Goal: Task Accomplishment & Management: Complete application form

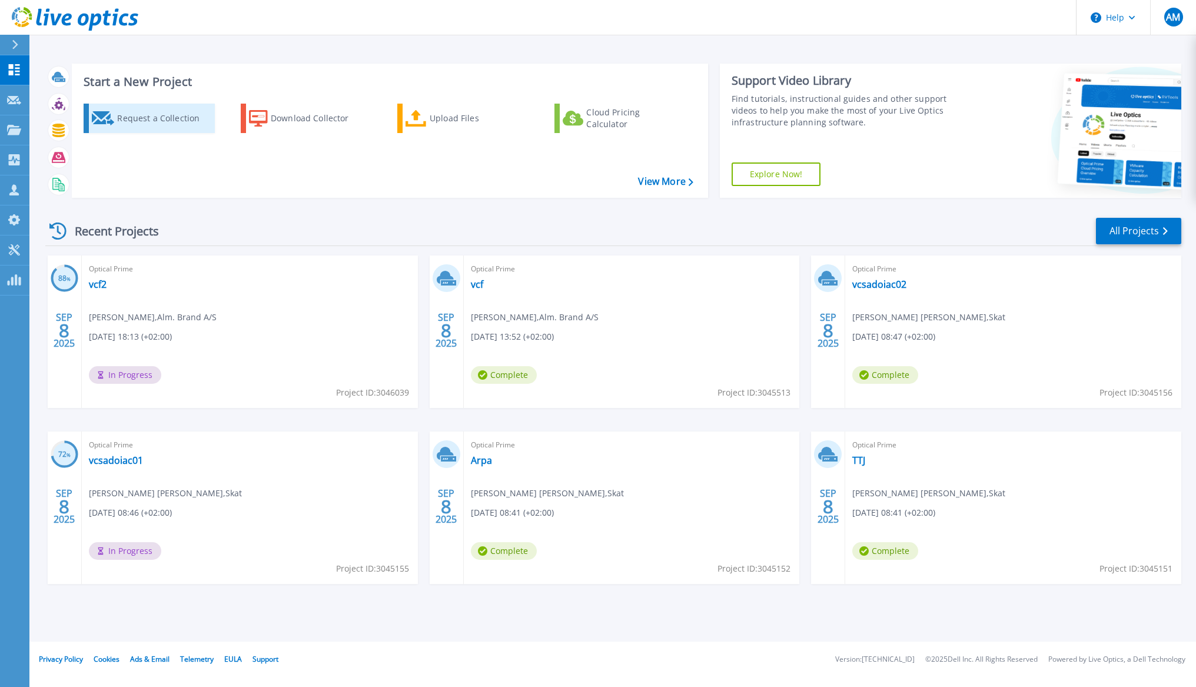
click at [176, 121] on div "Request a Collection" at bounding box center [164, 119] width 94 height 24
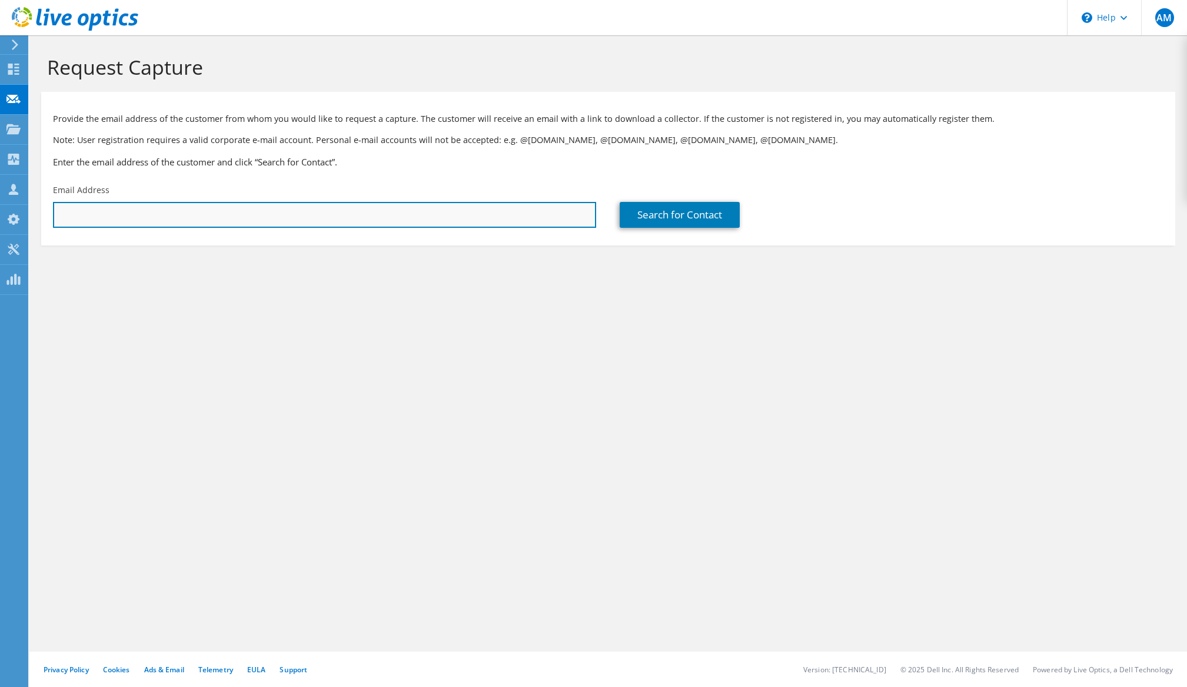
click at [137, 217] on input "text" at bounding box center [324, 215] width 543 height 26
paste input "[PERSON_NAME][EMAIL_ADDRESS][PERSON_NAME][DOMAIN_NAME]"
type input "[PERSON_NAME][EMAIL_ADDRESS][PERSON_NAME][DOMAIN_NAME]"
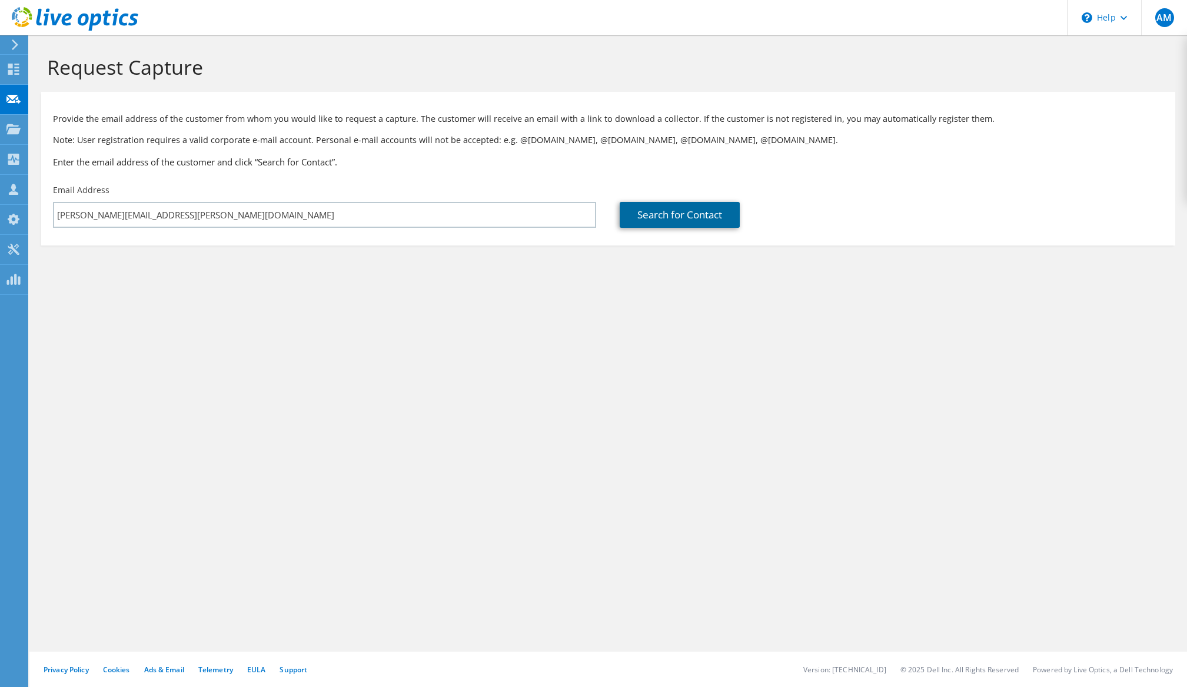
click at [666, 209] on link "Search for Contact" at bounding box center [680, 215] width 120 height 26
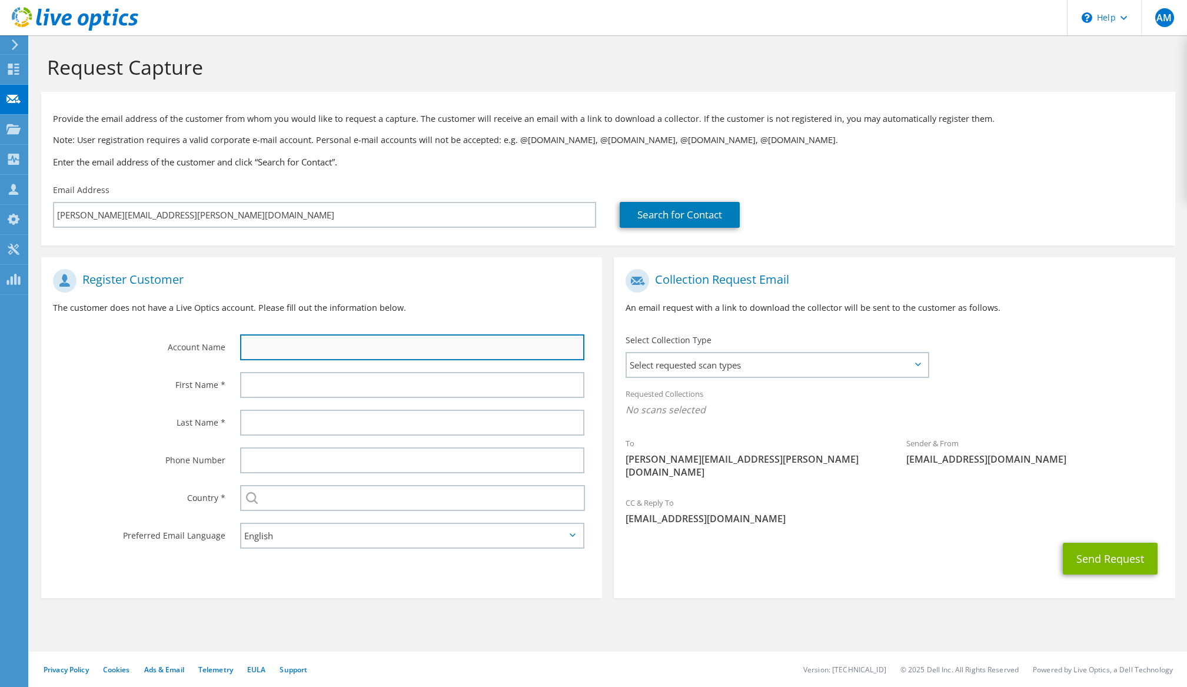
click at [436, 340] on input "text" at bounding box center [412, 347] width 345 height 26
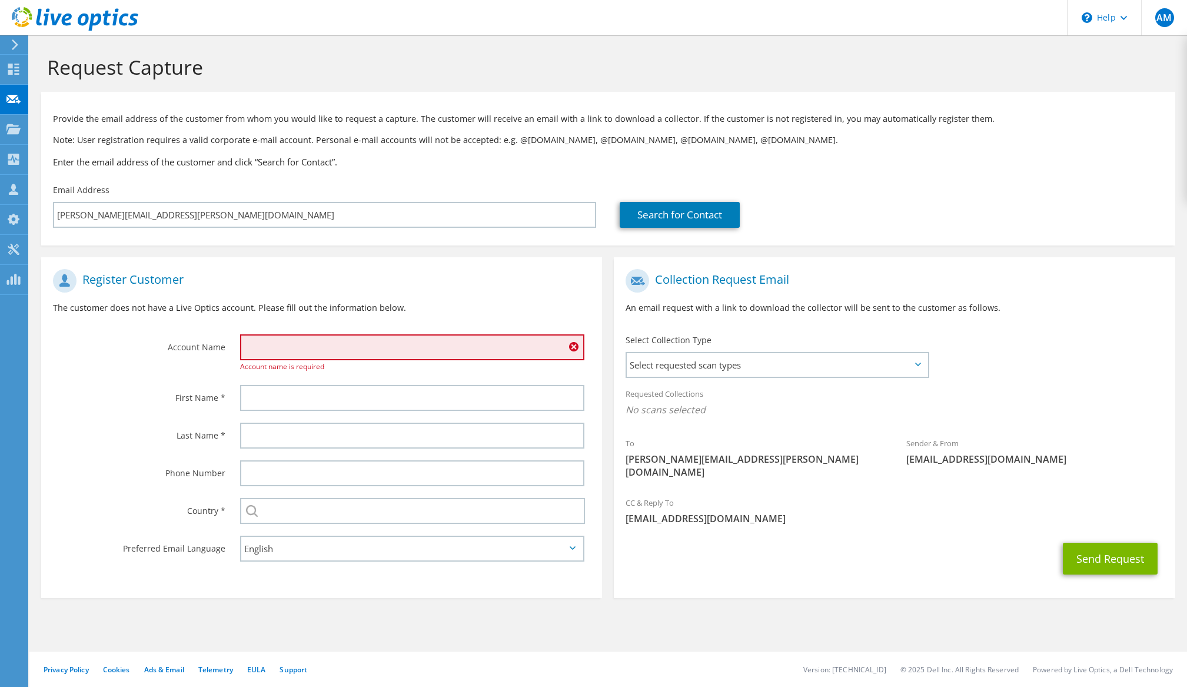
paste input "[PERSON_NAME]"
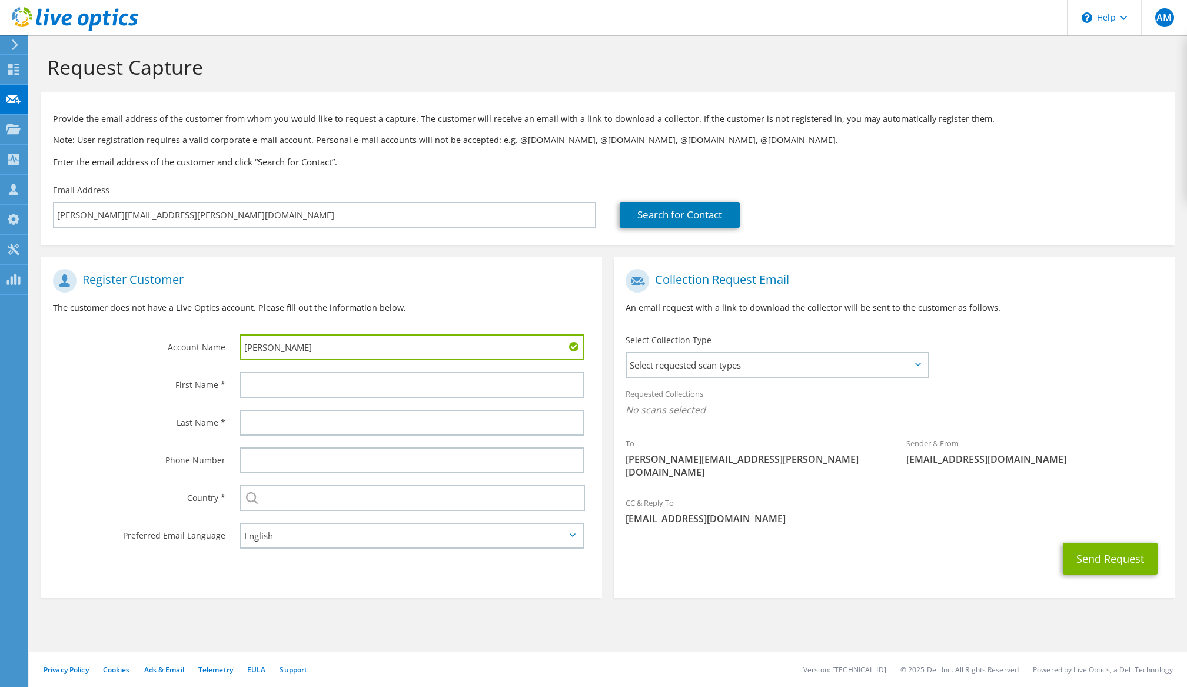
type input "[PERSON_NAME]"
click at [497, 313] on p "The customer does not have a Live Optics account. Please fill out the informati…" at bounding box center [321, 307] width 537 height 13
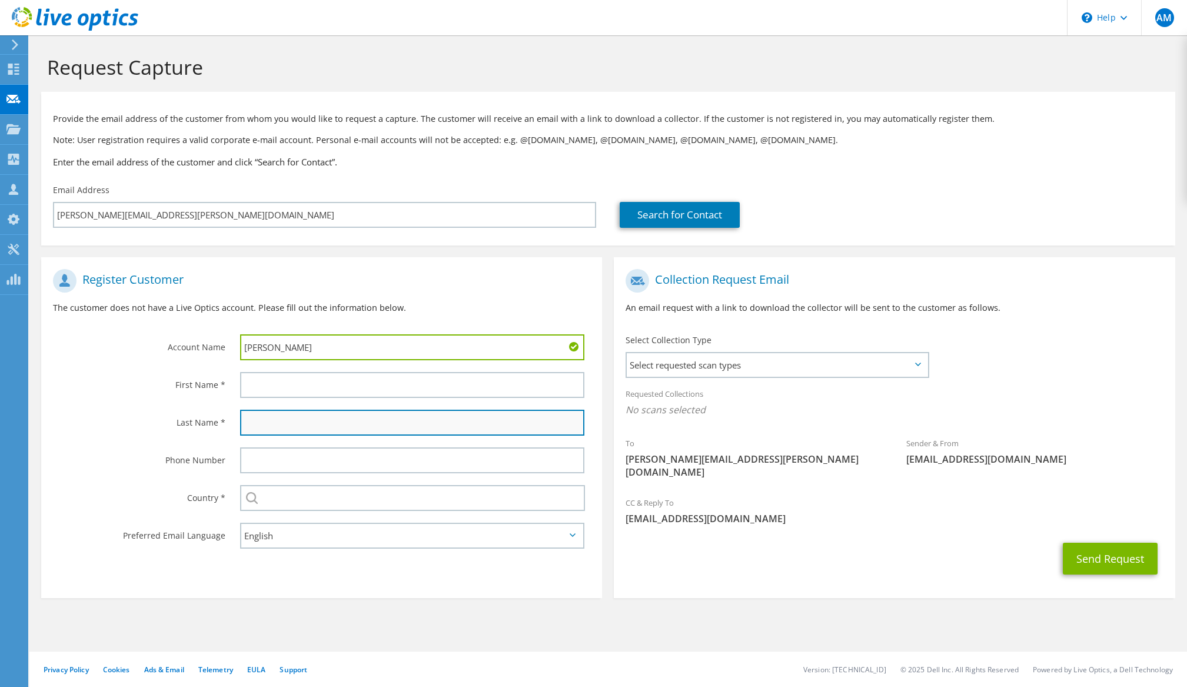
click at [299, 418] on input "text" at bounding box center [412, 423] width 345 height 26
paste input "Ashraf"
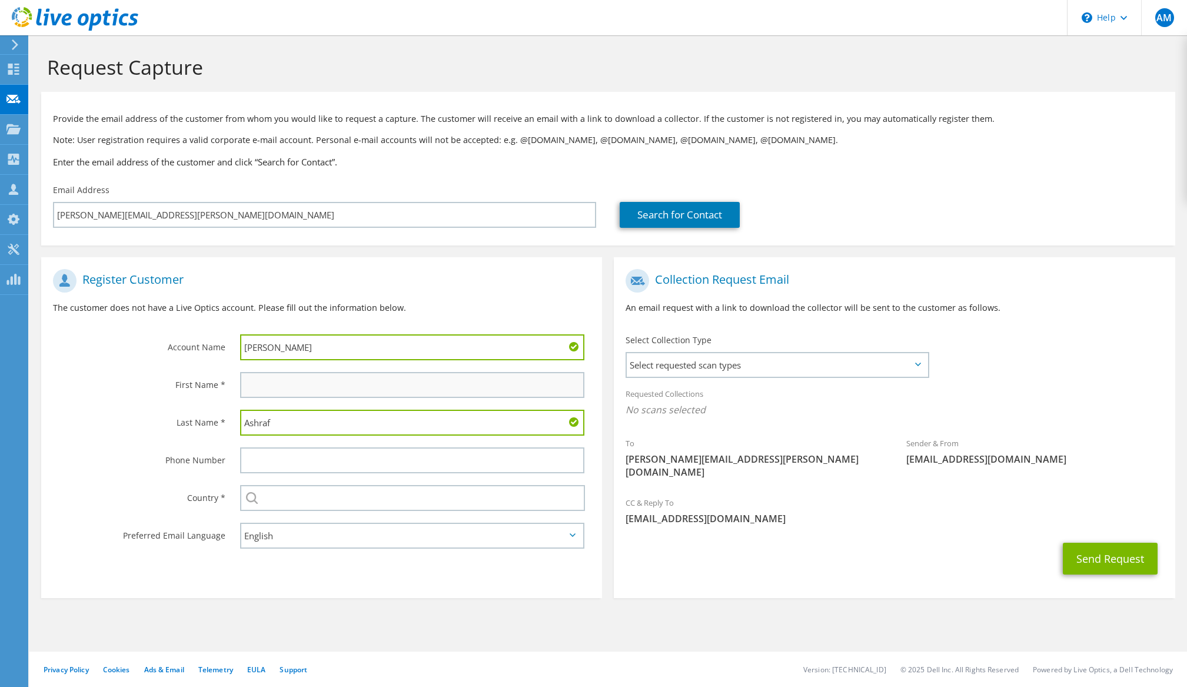
type input "Ashraf"
click at [273, 383] on input "text" at bounding box center [412, 385] width 345 height 26
paste input "[PERSON_NAME]"
type input "[PERSON_NAME]"
drag, startPoint x: 280, startPoint y: 348, endPoint x: 188, endPoint y: 347, distance: 91.3
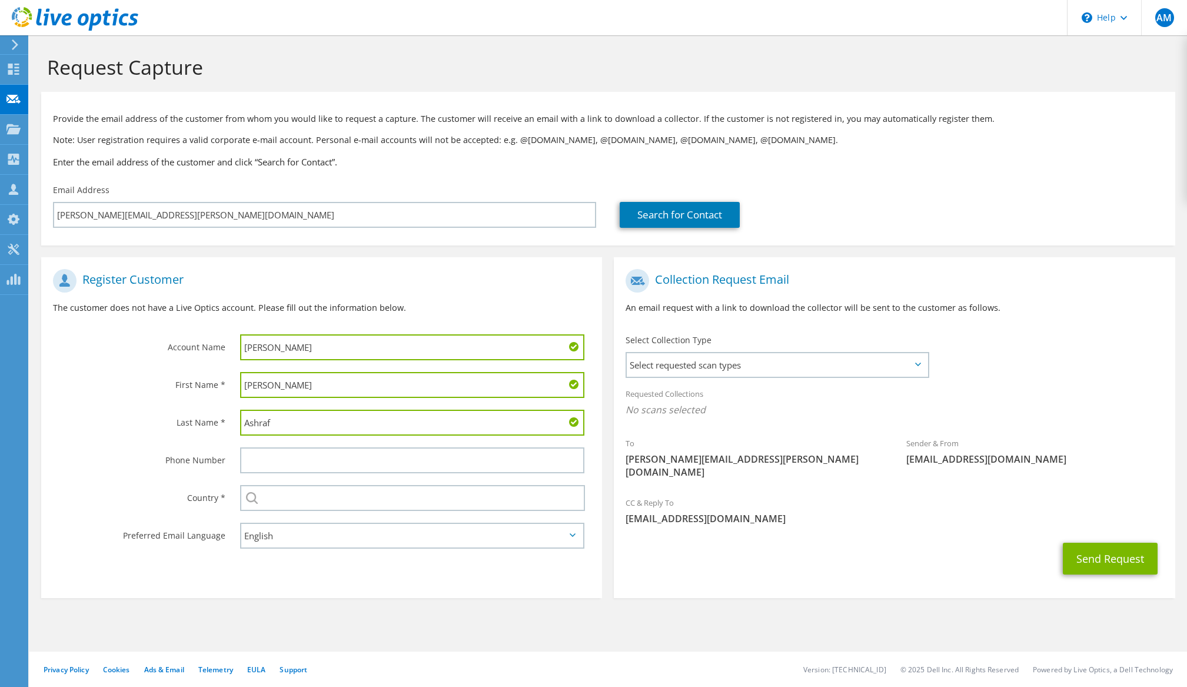
click at [188, 347] on div "Account Name [PERSON_NAME]" at bounding box center [321, 314] width 561 height 103
type input "JPPOL"
click at [274, 500] on input "text" at bounding box center [413, 498] width 346 height 26
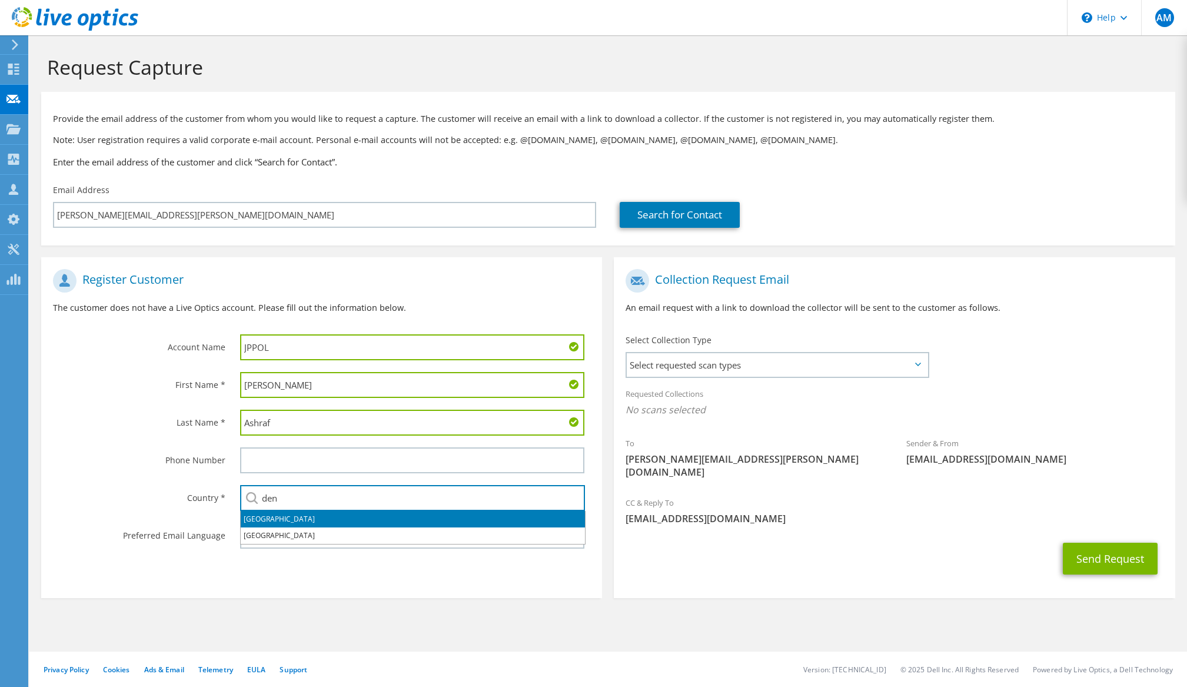
click at [265, 519] on li "[GEOGRAPHIC_DATA]" at bounding box center [413, 519] width 344 height 16
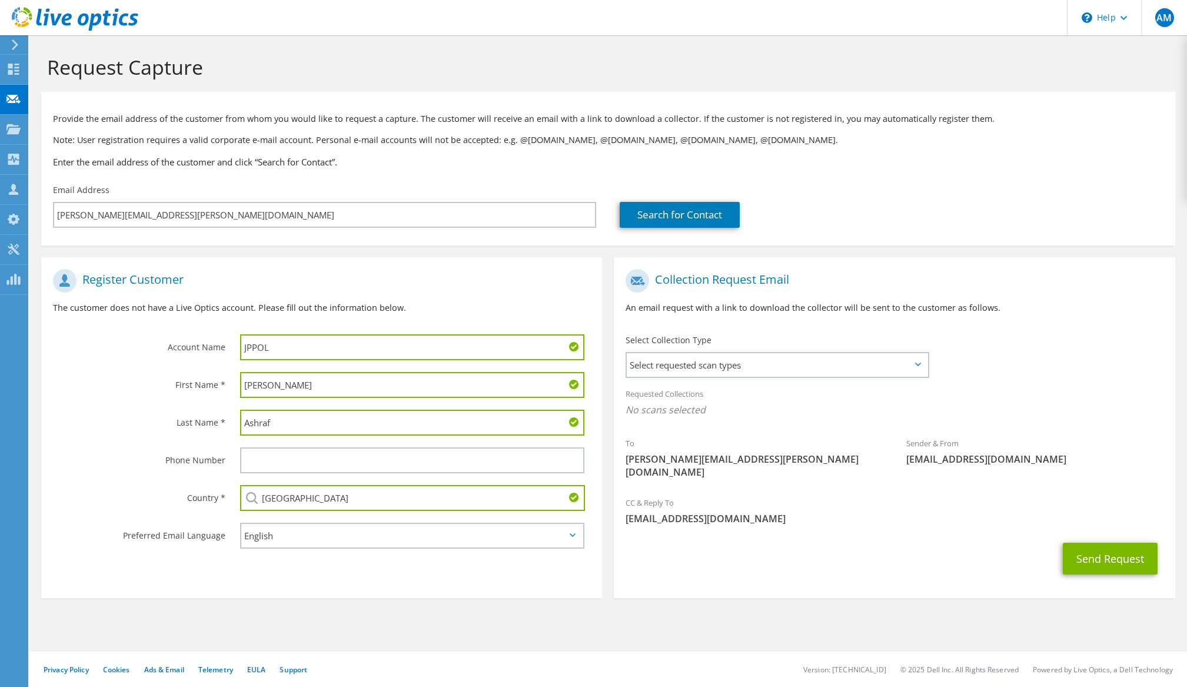
type input "[GEOGRAPHIC_DATA]"
click at [808, 351] on div "Select Collection Type Select requested scan types Server Virtualization Optica…" at bounding box center [778, 354] width 304 height 41
click at [841, 368] on span "Select requested scan types" at bounding box center [777, 365] width 301 height 24
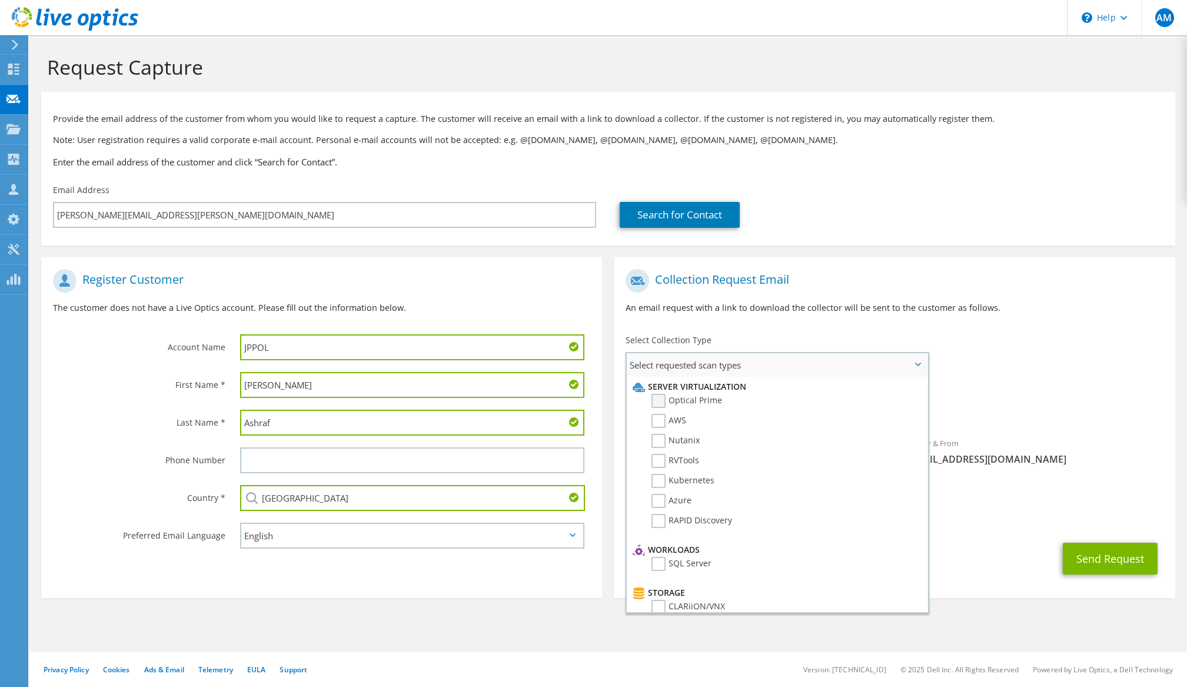
click at [663, 400] on label "Optical Prime" at bounding box center [687, 401] width 71 height 14
click at [0, 0] on input "Optical Prime" at bounding box center [0, 0] width 0 height 0
click at [1033, 290] on h1 "Collection Request Email" at bounding box center [892, 281] width 532 height 24
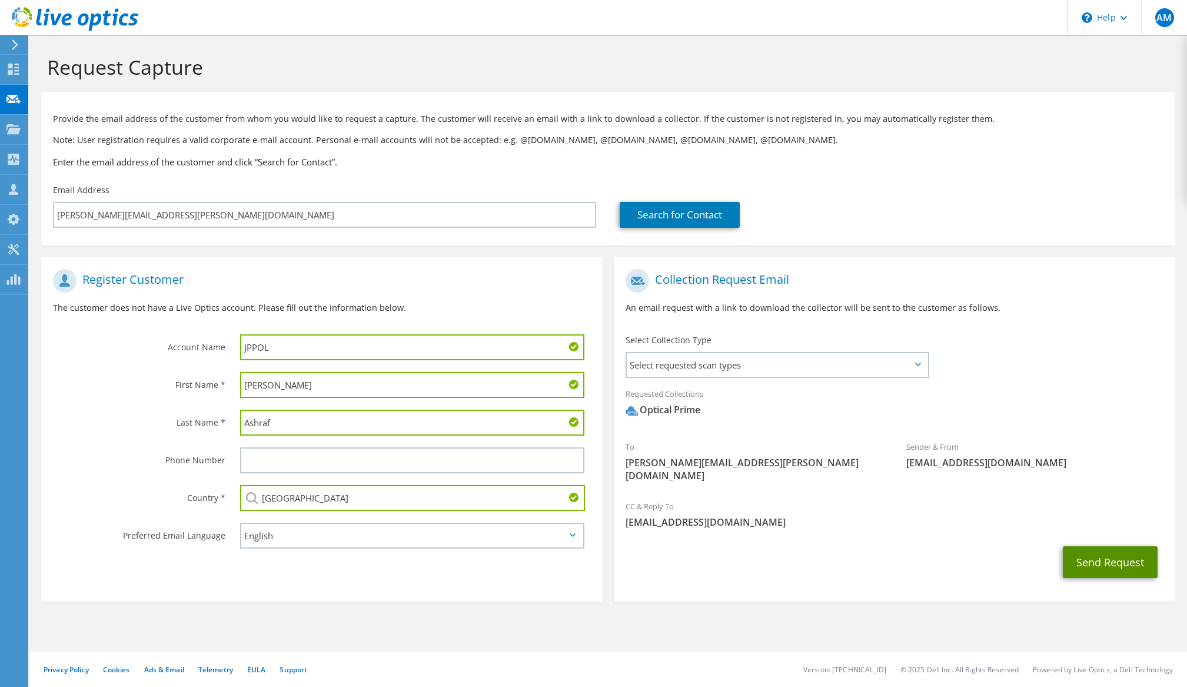
click at [1105, 550] on button "Send Request" at bounding box center [1110, 562] width 95 height 32
